Goal: Task Accomplishment & Management: Complete application form

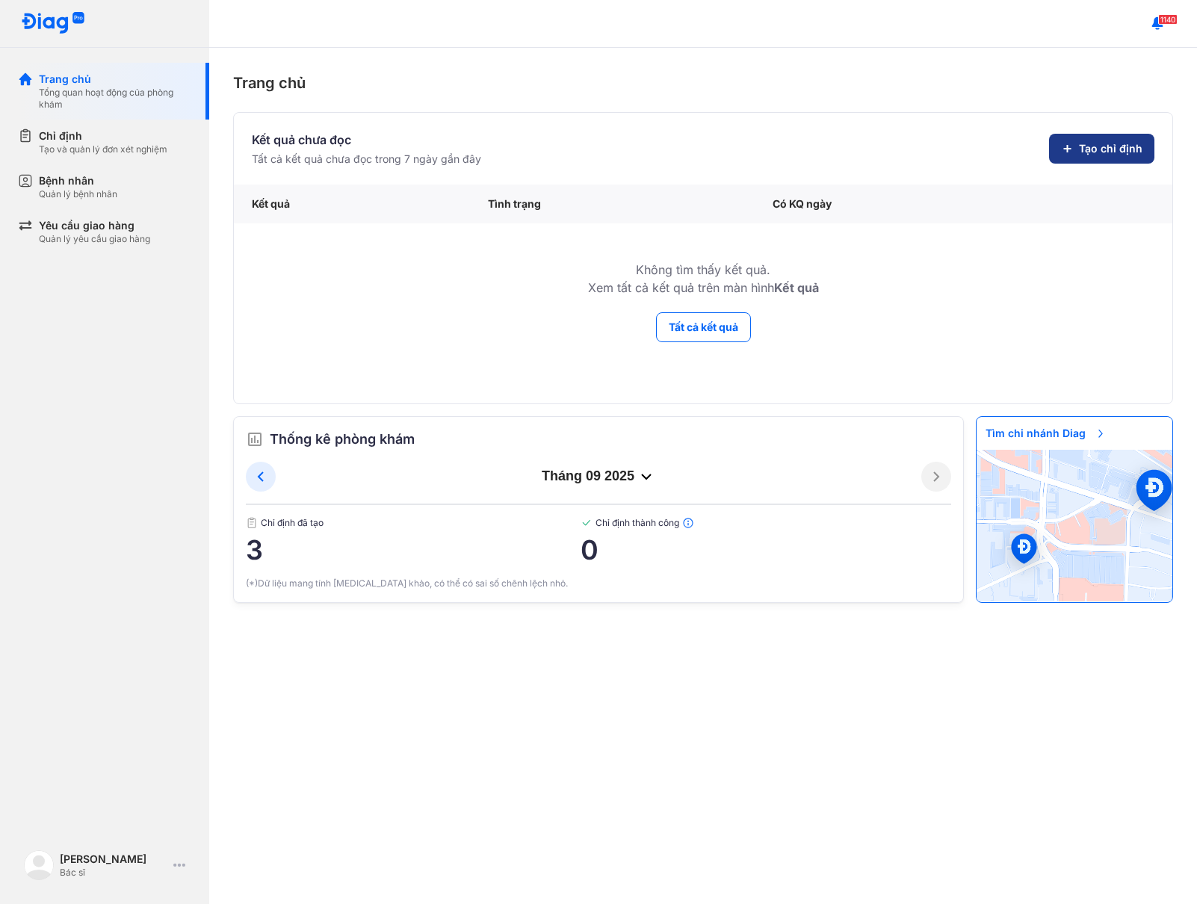
click at [1088, 149] on span "Tạo chỉ định" at bounding box center [1110, 148] width 63 height 15
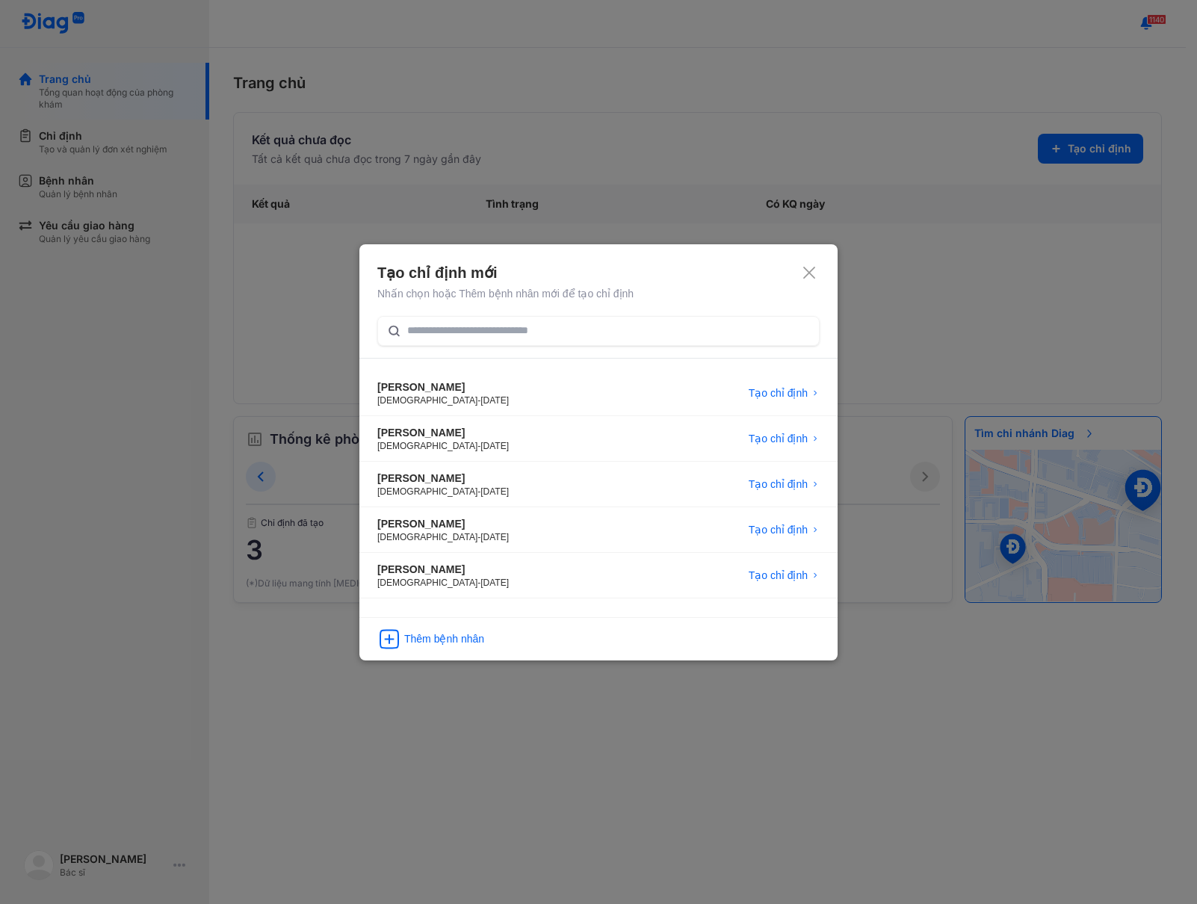
click at [805, 273] on icon at bounding box center [808, 272] width 15 height 15
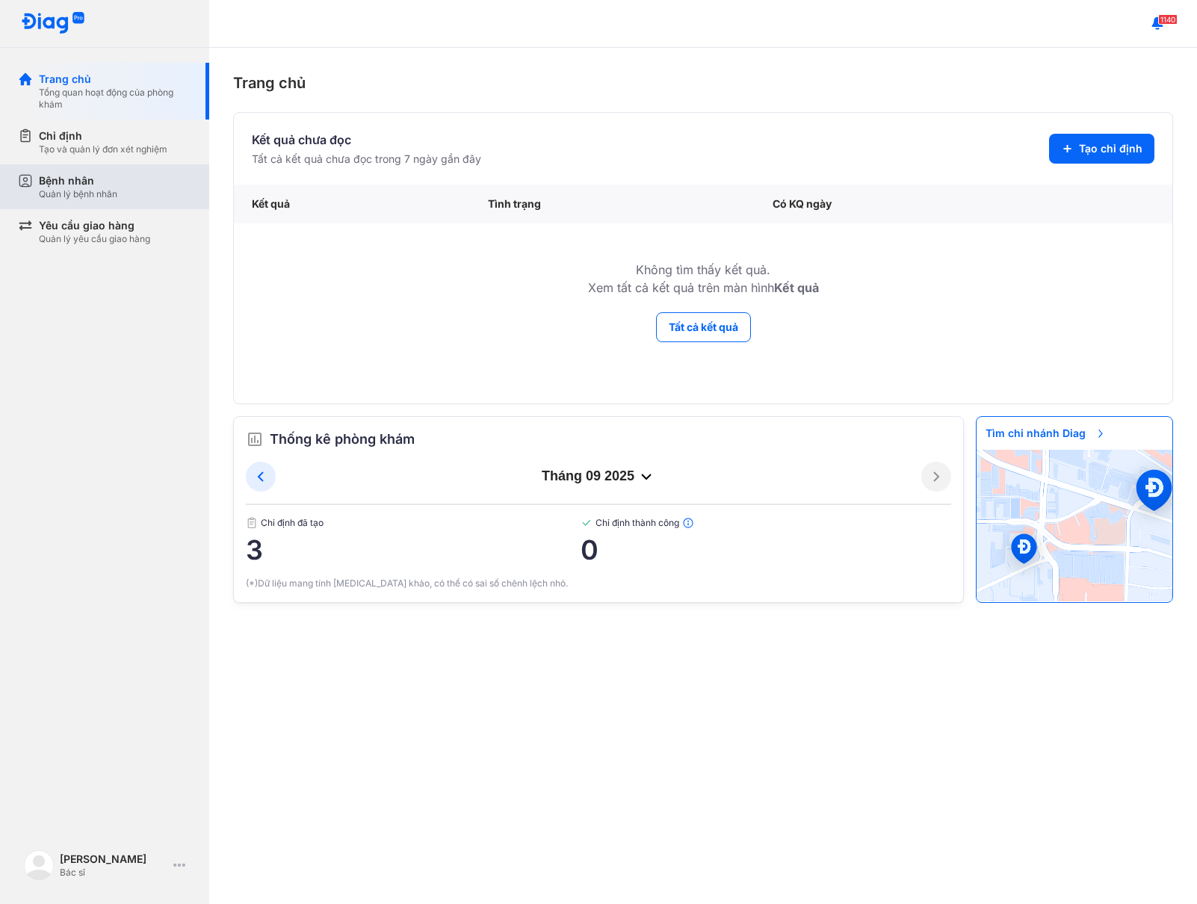
click at [115, 200] on div "Bệnh nhân Quản lý bệnh nhân" at bounding box center [113, 186] width 191 height 45
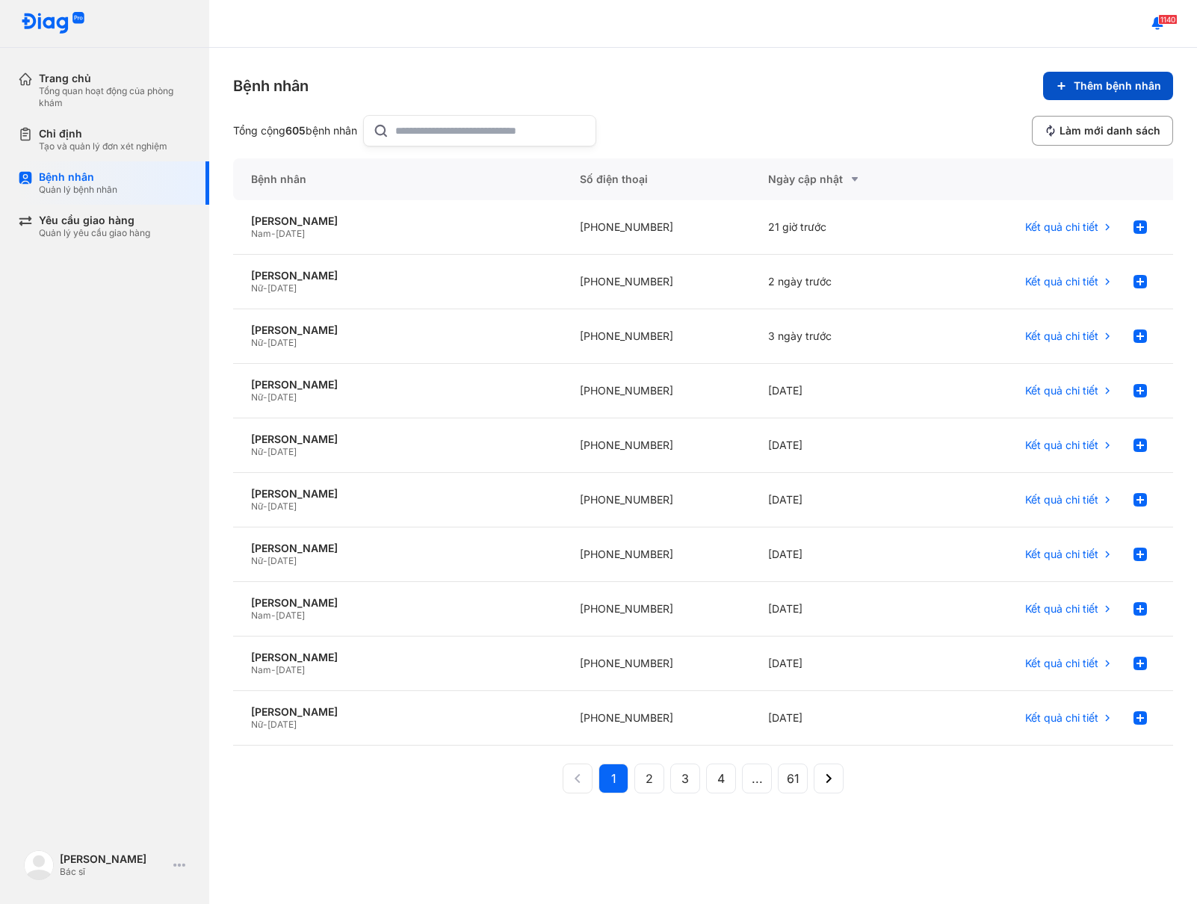
click at [1123, 92] on span "Thêm bệnh nhân" at bounding box center [1116, 85] width 87 height 13
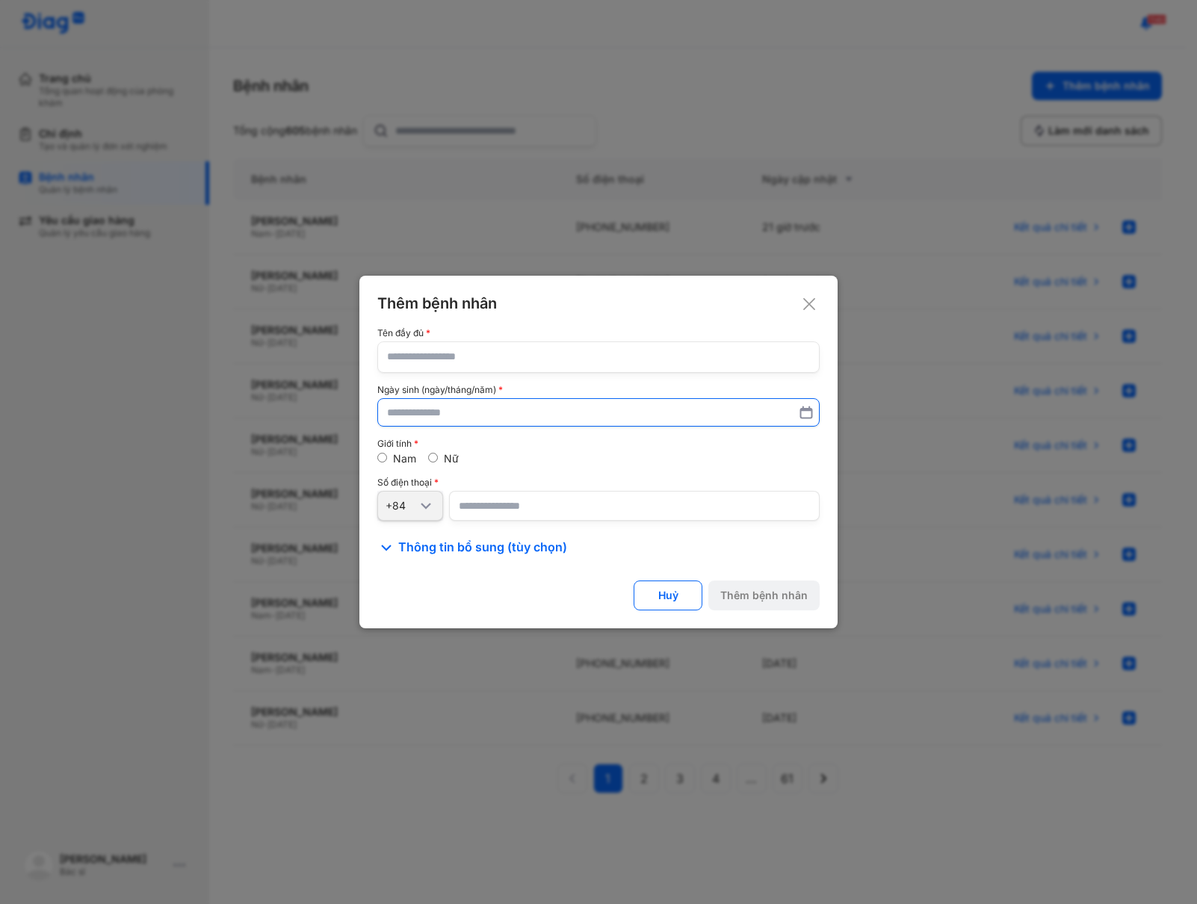
click at [605, 416] on input "text" at bounding box center [598, 412] width 423 height 27
paste input "**********"
type input "**********"
click at [617, 500] on input "number" at bounding box center [634, 506] width 370 height 30
paste input "**********"
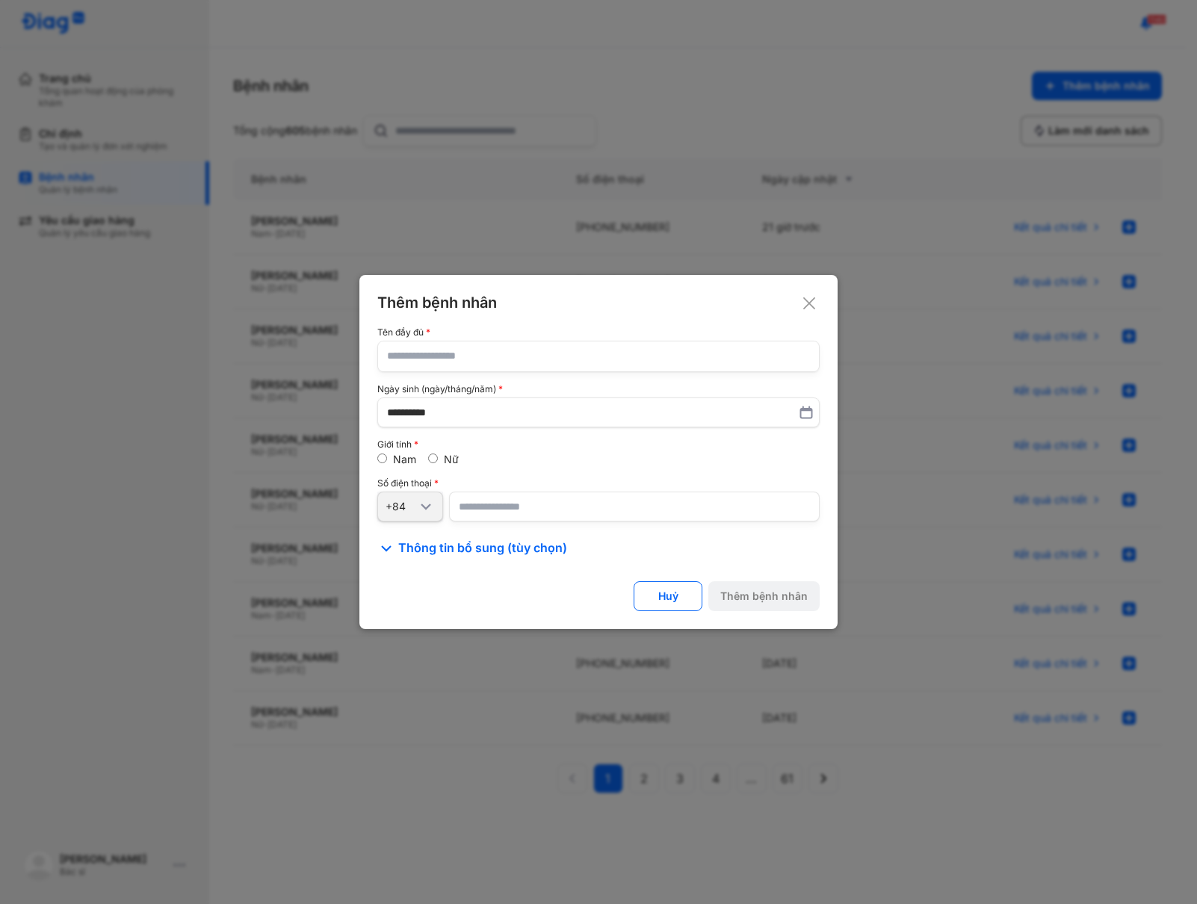
type input "**********"
click at [490, 347] on input "text" at bounding box center [598, 356] width 423 height 30
paste input "*"
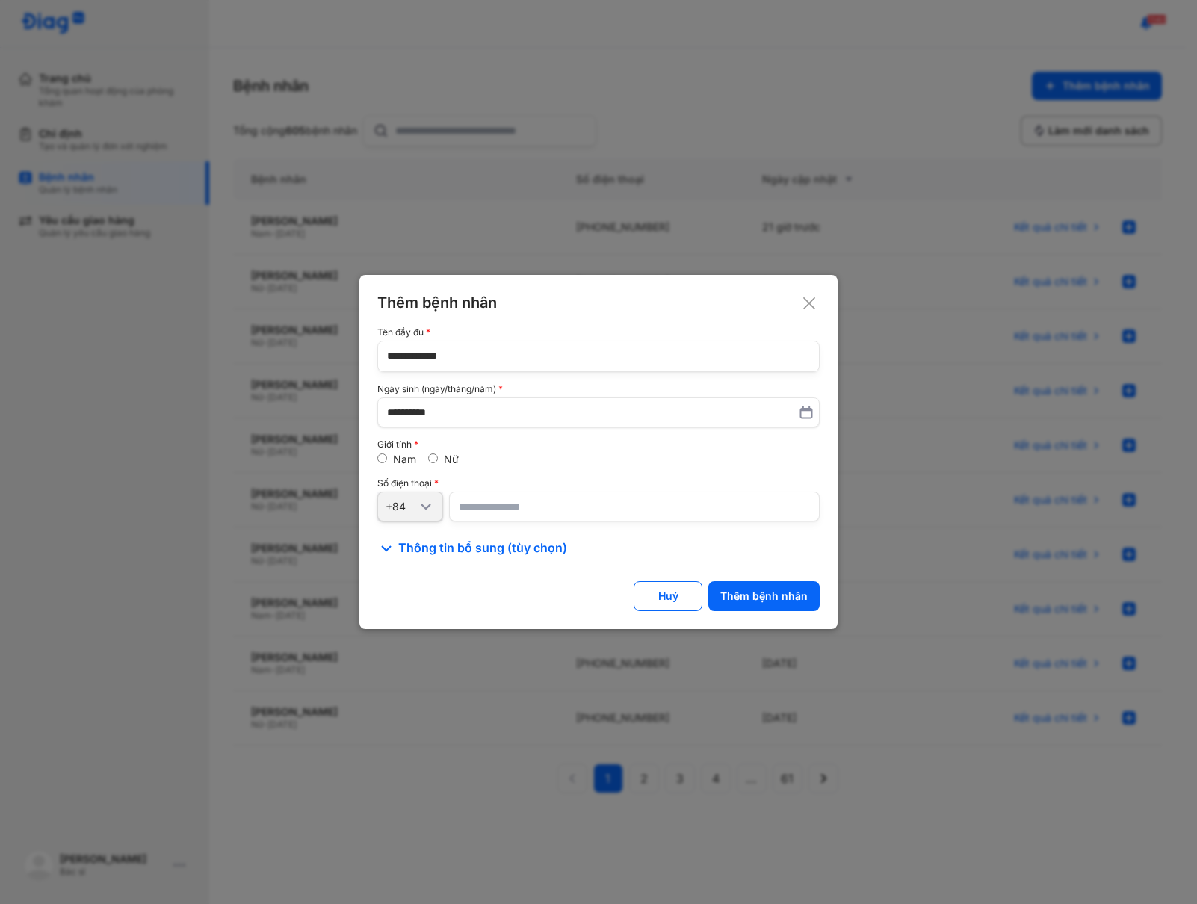
paste input "**"
type input "**********"
click at [539, 459] on div "Nam Nữ" at bounding box center [598, 459] width 442 height 13
click at [783, 600] on div "Thêm bệnh nhân" at bounding box center [763, 595] width 87 height 13
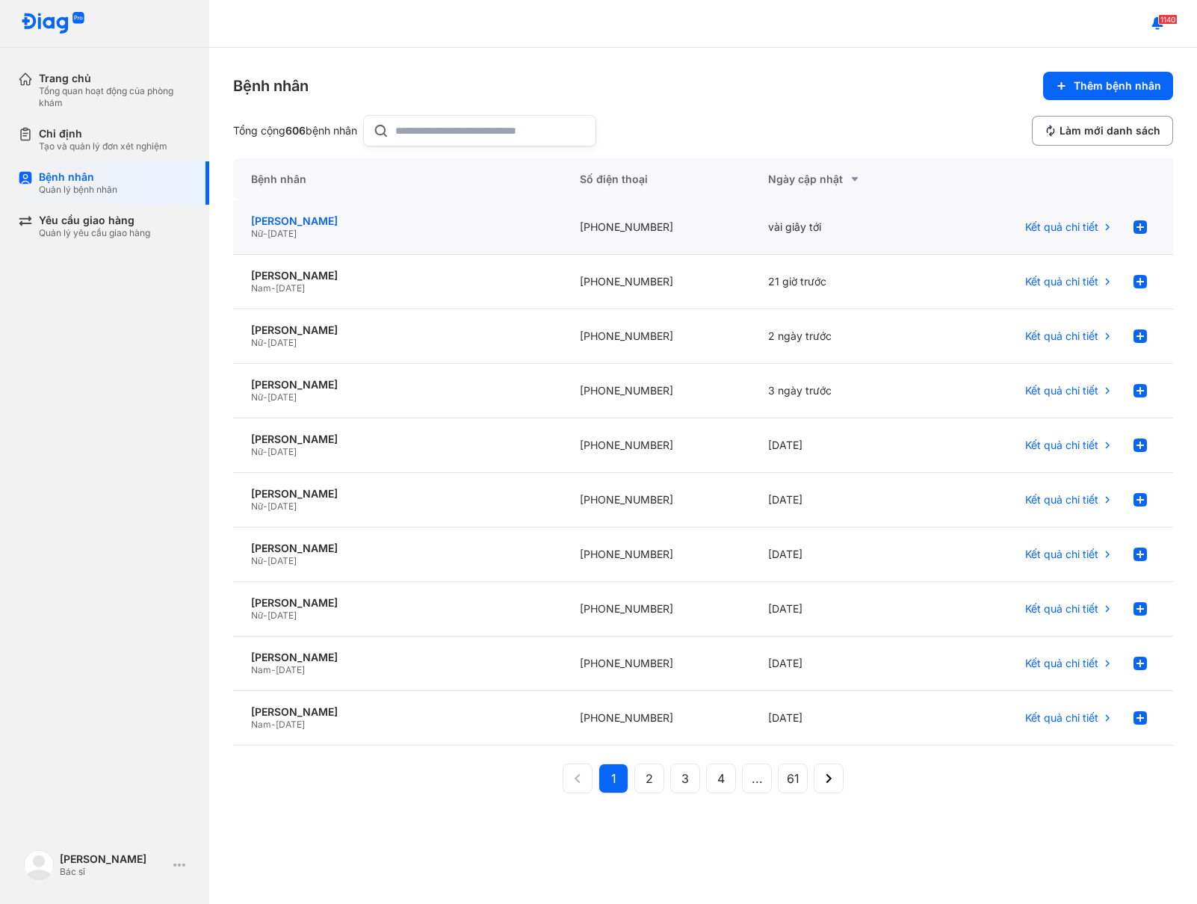
click at [363, 223] on div "[PERSON_NAME]" at bounding box center [397, 220] width 293 height 13
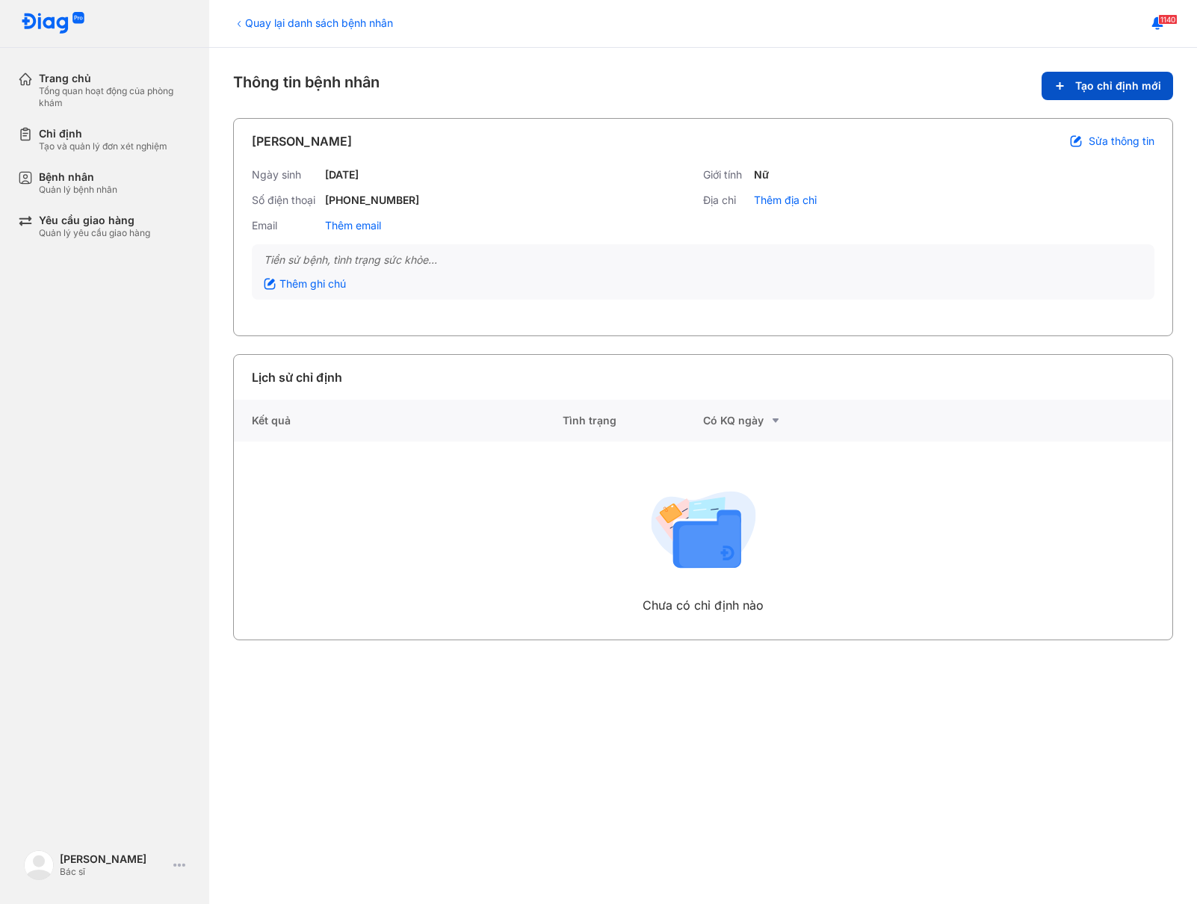
click at [1116, 77] on button "Tạo chỉ định mới" at bounding box center [1106, 86] width 131 height 28
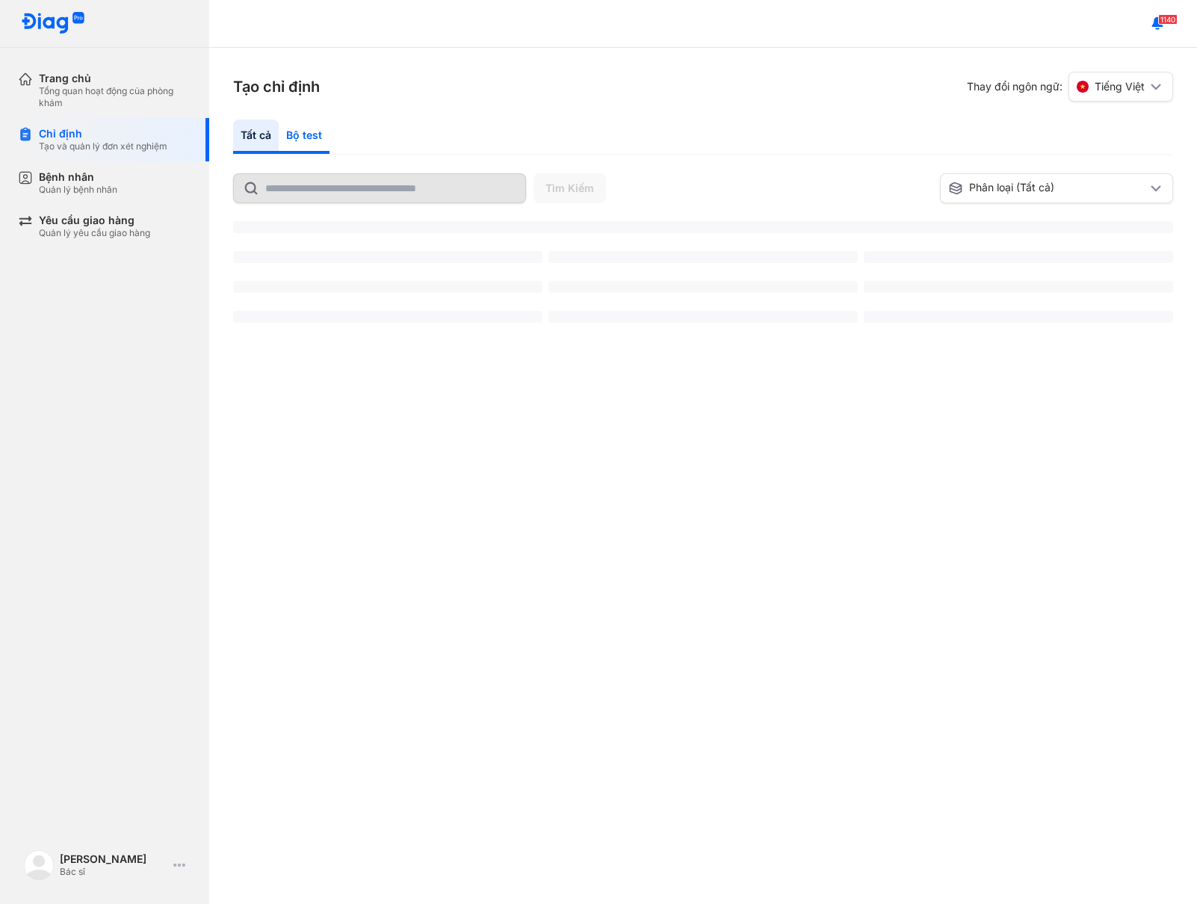
click at [313, 138] on div "Bộ test" at bounding box center [304, 137] width 51 height 34
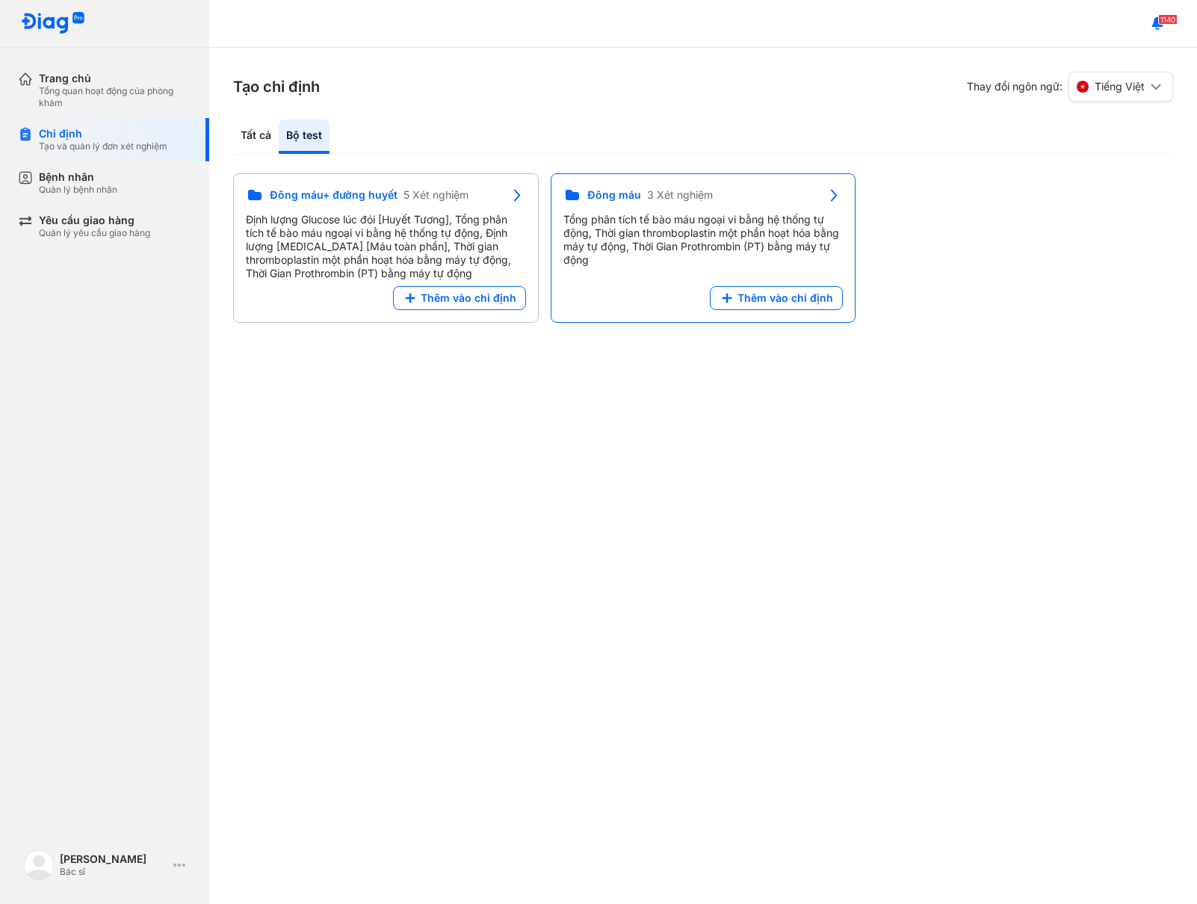
click at [835, 196] on use at bounding box center [834, 196] width 6 height 12
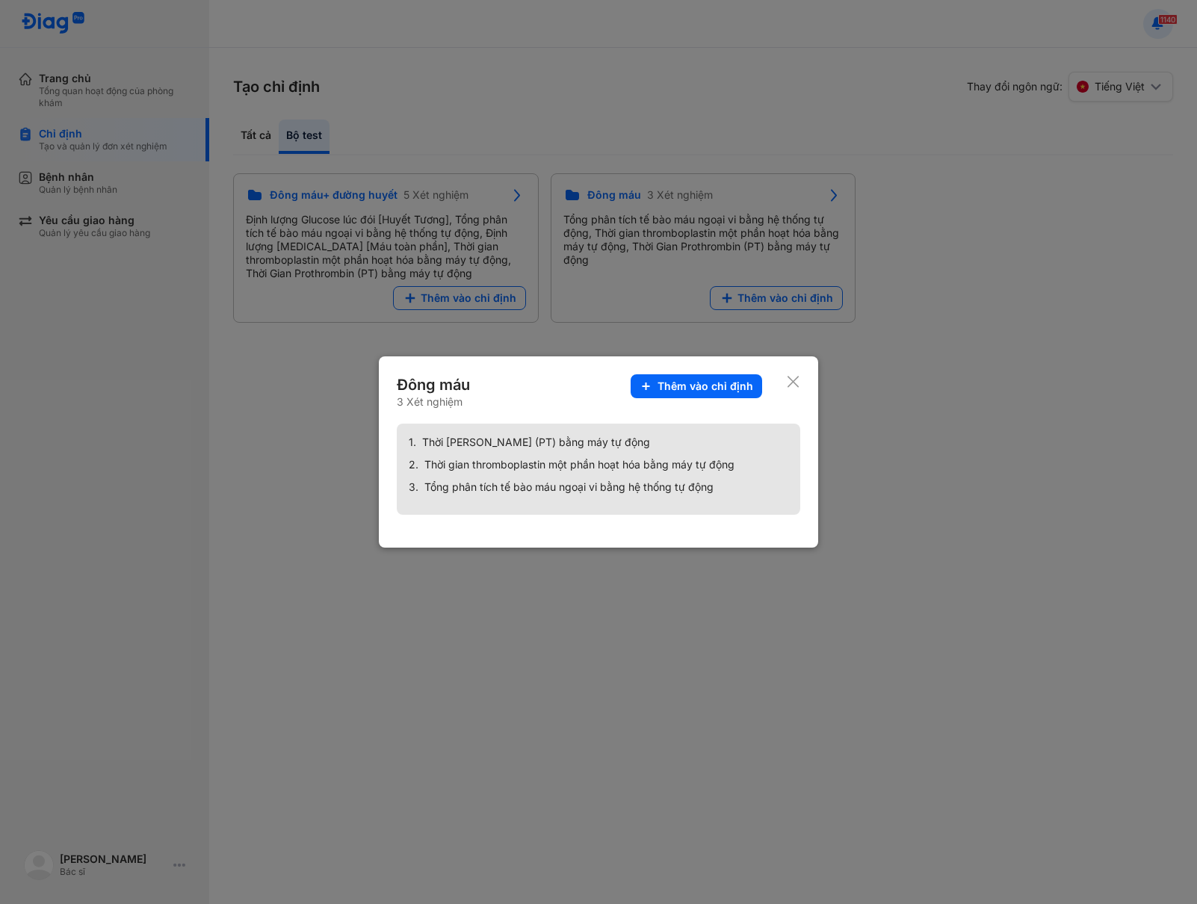
click at [874, 303] on div at bounding box center [598, 452] width 1197 height 904
click at [795, 288] on div "Đông máu+ đường huyết 5 Xét nghiệm Định lượng Glucose lúc đói [Huyết Tương], Tổ…" at bounding box center [703, 247] width 940 height 149
click at [792, 388] on div "Tạo chỉ định Thay đổi ngôn ngữ: Tiếng Việt Tất cả Bộ test Tìm Kiếm Phân loại (T…" at bounding box center [702, 476] width 987 height 856
click at [728, 389] on div "Tạo chỉ định Thay đổi ngôn ngữ: Tiếng Việt Tất cả Bộ test Tìm Kiếm Phân loại (T…" at bounding box center [702, 476] width 987 height 856
click at [899, 397] on div "Tạo chỉ định Thay đổi ngôn ngữ: Tiếng Việt Tất cả Bộ test Tìm Kiếm Phân loại (T…" at bounding box center [702, 476] width 987 height 856
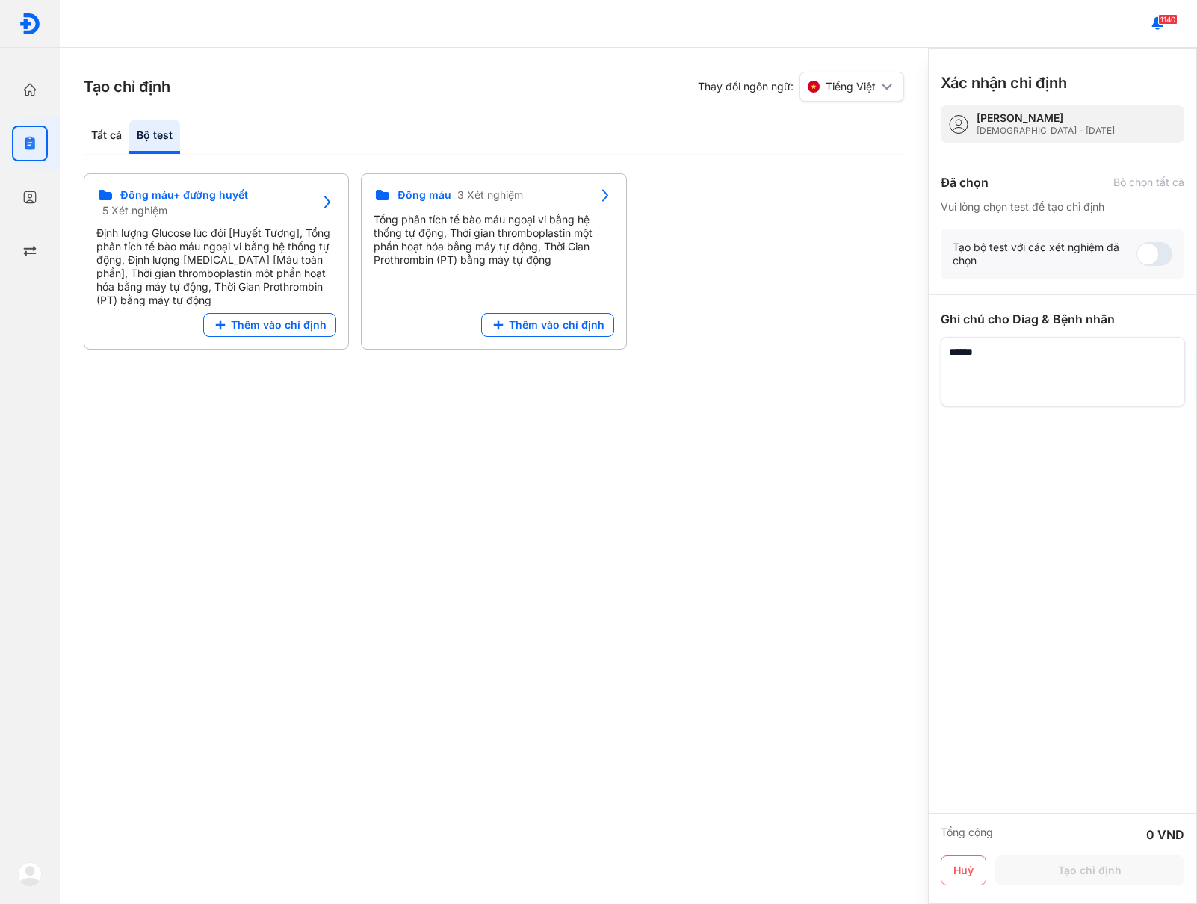
click at [405, 459] on div "Tạo chỉ định Thay đổi ngôn ngữ: Tiếng Việt Tất cả Bộ test Tìm Kiếm Phân loại (T…" at bounding box center [494, 476] width 868 height 856
click at [665, 621] on div "Tạo chỉ định Thay đổi ngôn ngữ: Tiếng Việt Tất cả Bộ test Tìm Kiếm Phân loại (T…" at bounding box center [494, 476] width 868 height 856
drag, startPoint x: 583, startPoint y: 479, endPoint x: 582, endPoint y: 471, distance: 7.5
click at [583, 479] on div "Tạo chỉ định Thay đổi ngôn ngữ: Tiếng Việt Tất cả Bộ test Tìm Kiếm Phân loại (T…" at bounding box center [494, 476] width 868 height 856
click at [300, 330] on span "Thêm vào chỉ định" at bounding box center [279, 324] width 96 height 13
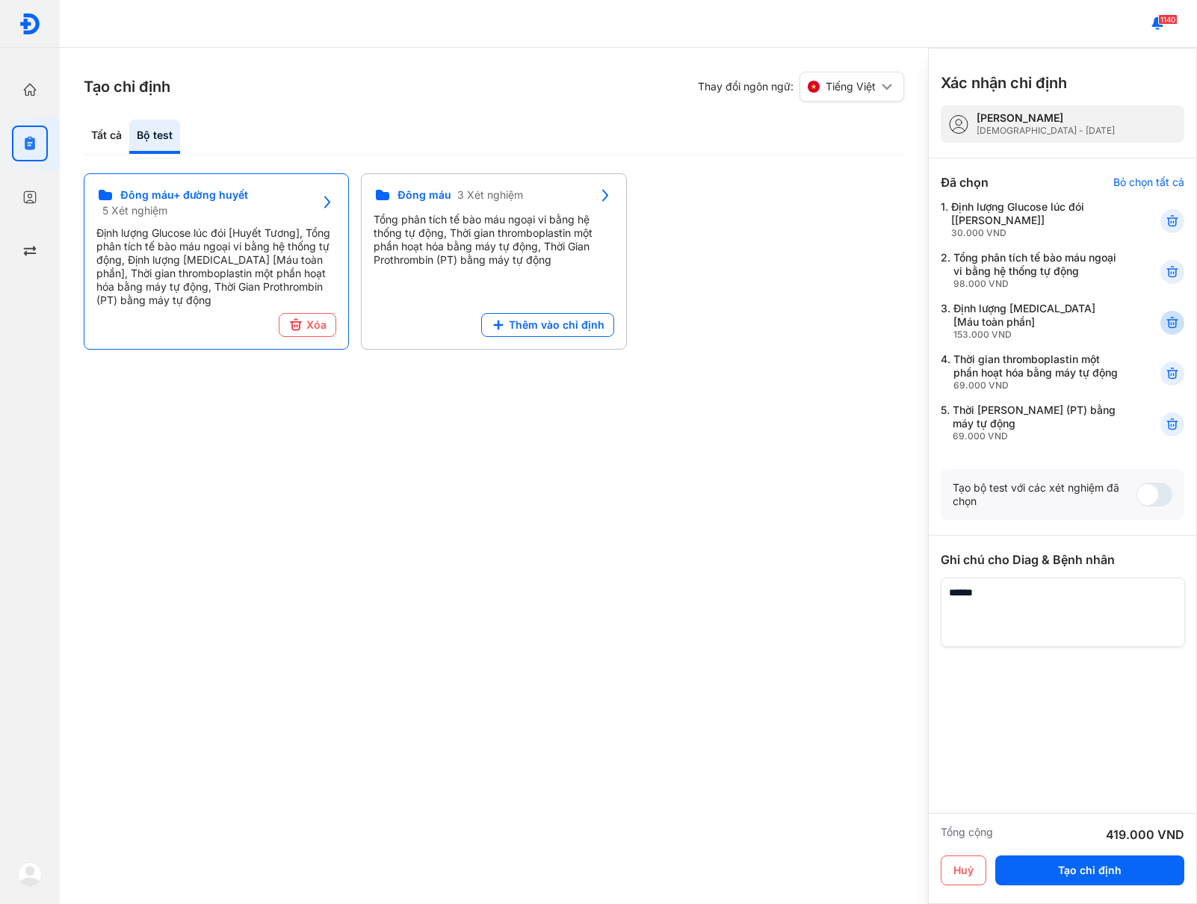
click at [1170, 325] on icon at bounding box center [1171, 322] width 15 height 15
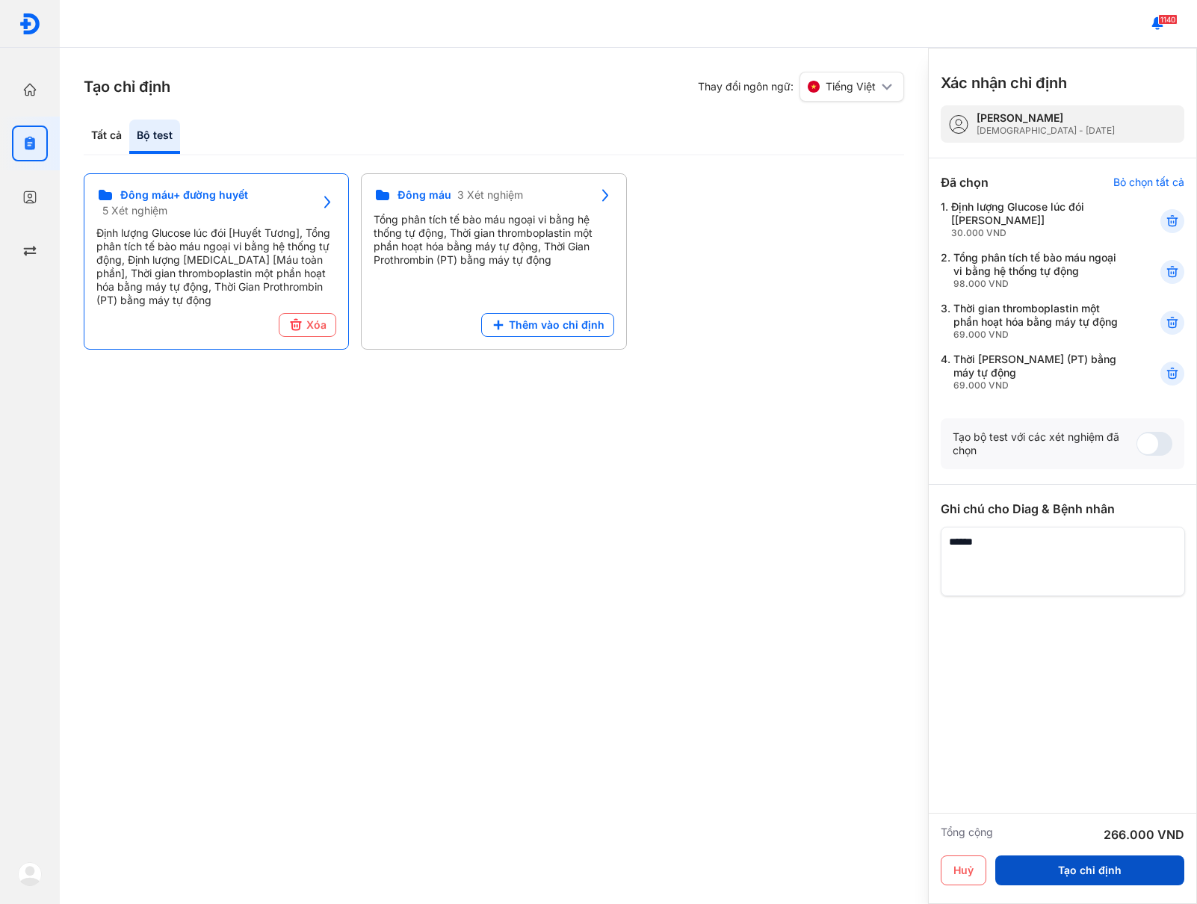
click at [1083, 875] on button "Tạo chỉ định" at bounding box center [1089, 870] width 189 height 30
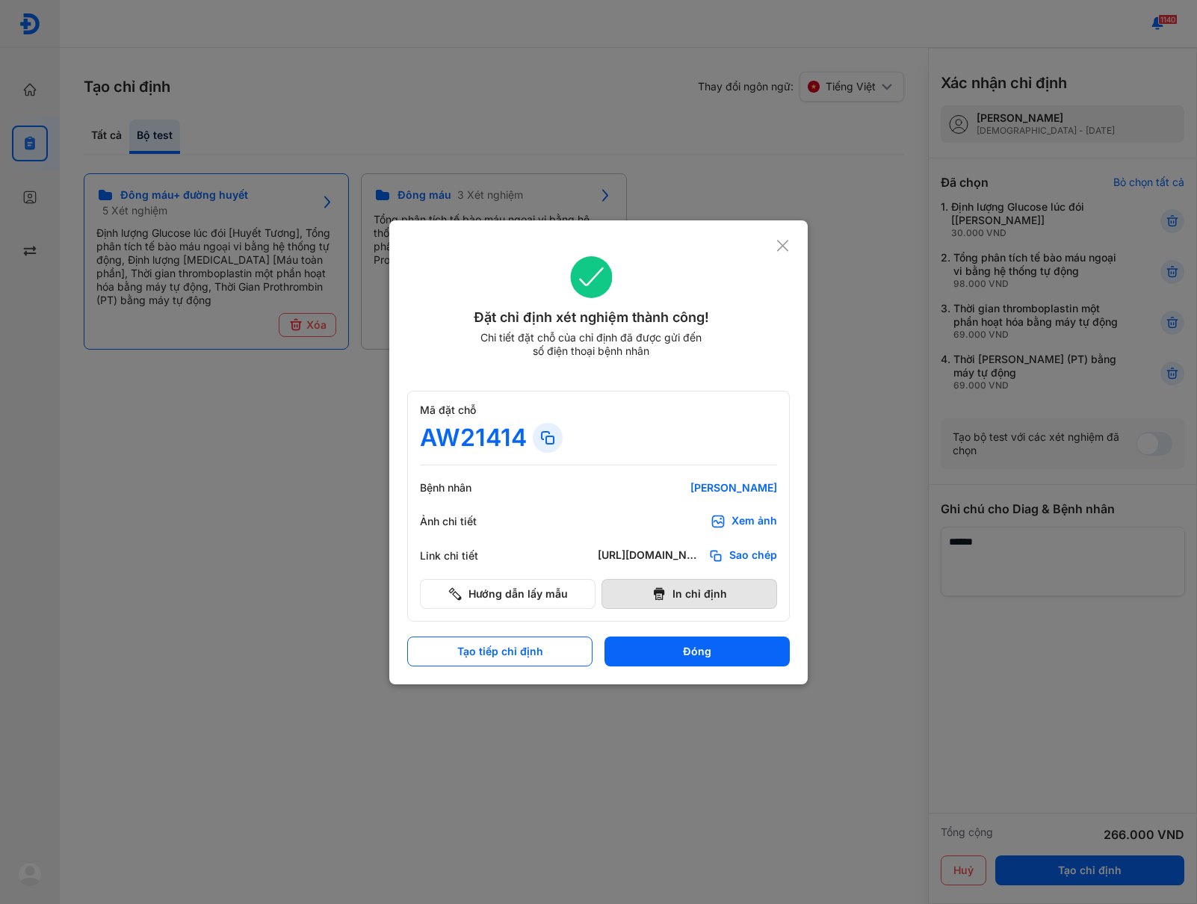
click at [686, 599] on button "In chỉ định" at bounding box center [689, 594] width 176 height 30
click at [735, 657] on button "Đóng" at bounding box center [696, 651] width 185 height 30
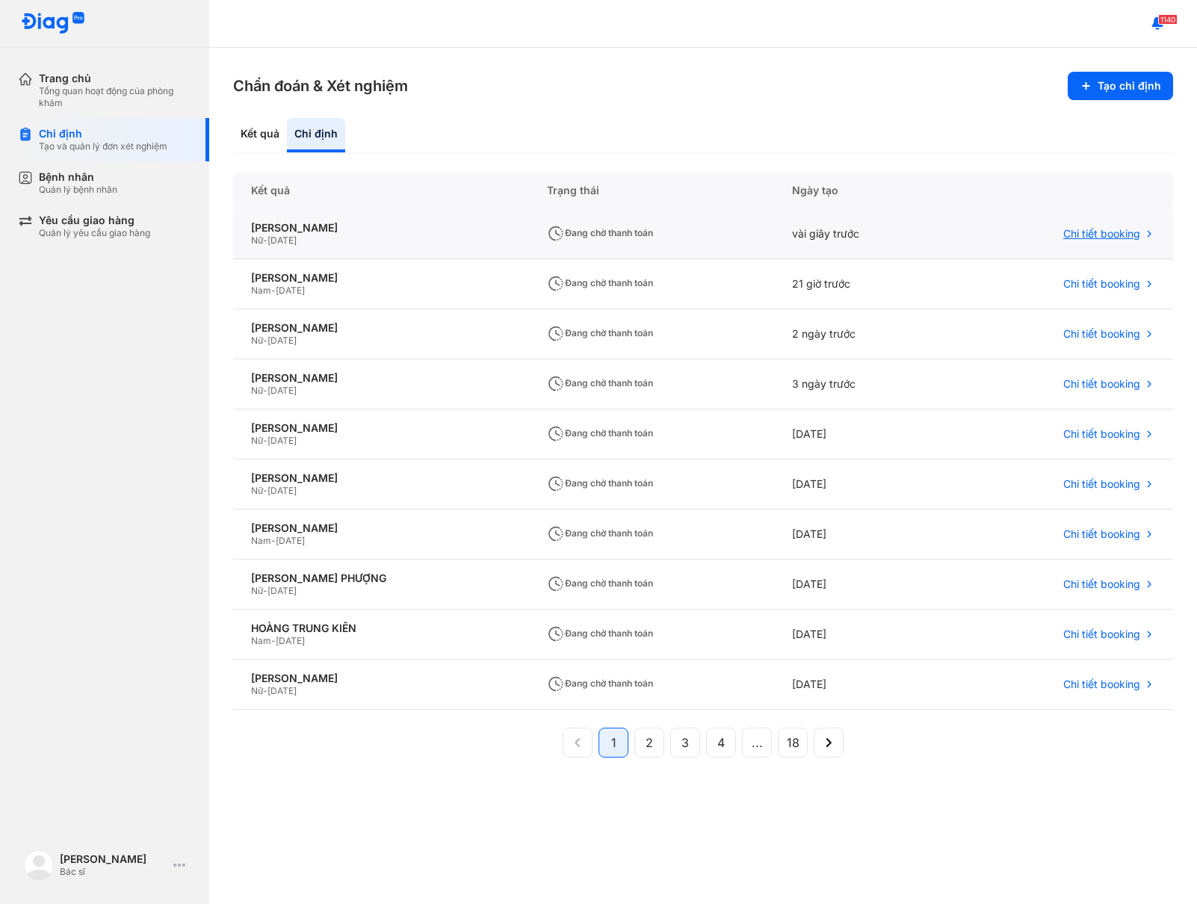
click at [1088, 232] on span "Chi tiết booking" at bounding box center [1101, 233] width 77 height 13
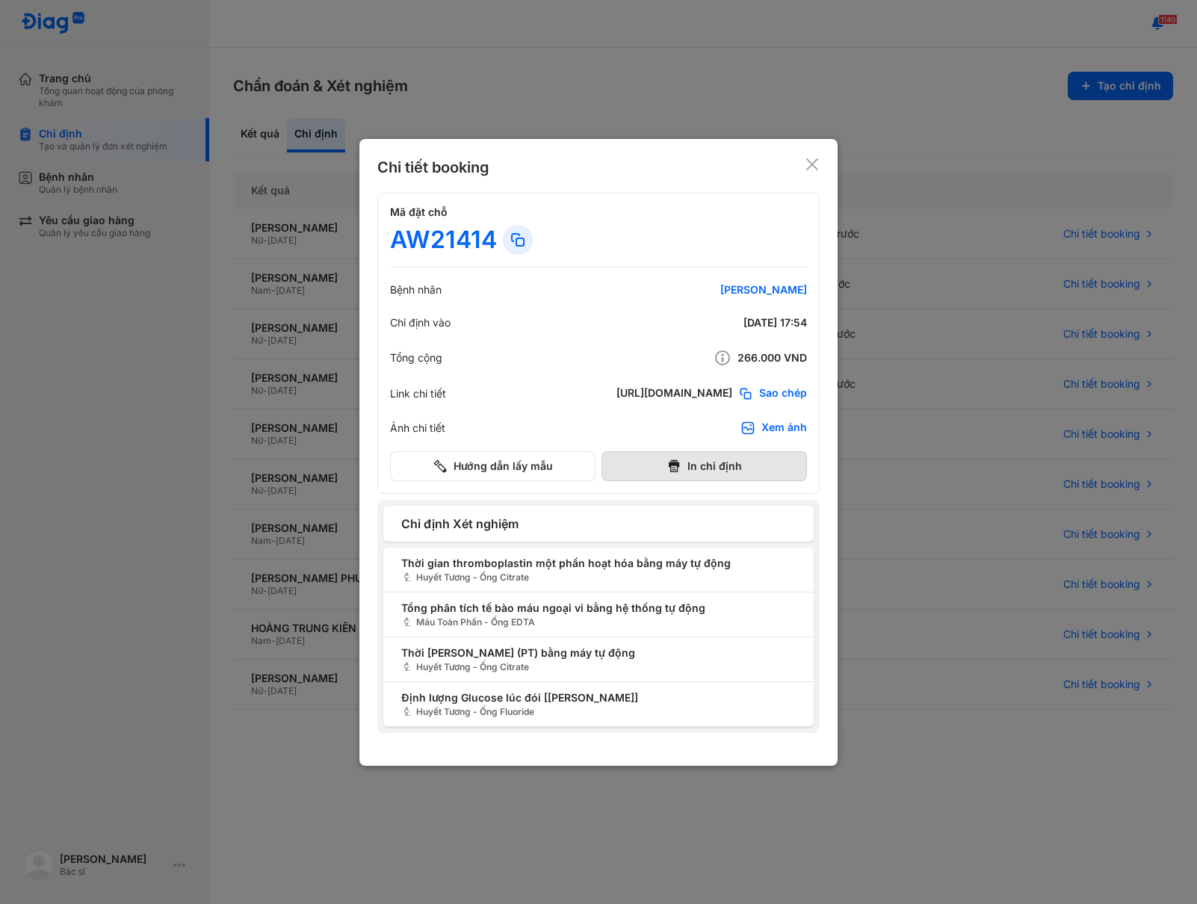
click at [708, 467] on button "In chỉ định" at bounding box center [703, 466] width 205 height 30
click at [810, 170] on icon at bounding box center [811, 164] width 15 height 15
